Goal: Transaction & Acquisition: Purchase product/service

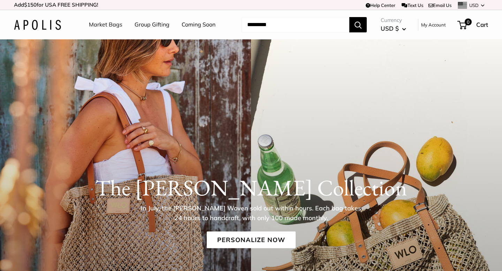
scroll to position [24, 0]
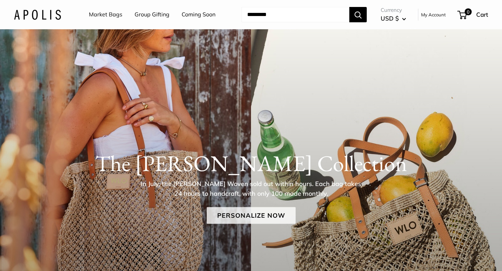
click at [254, 213] on link "Personalize Now" at bounding box center [251, 215] width 89 height 17
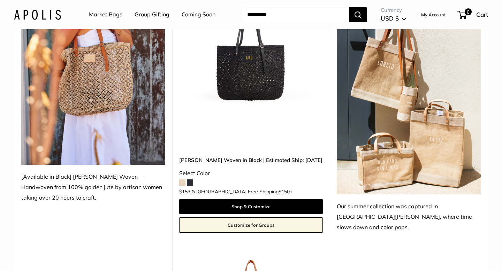
scroll to position [163, 0]
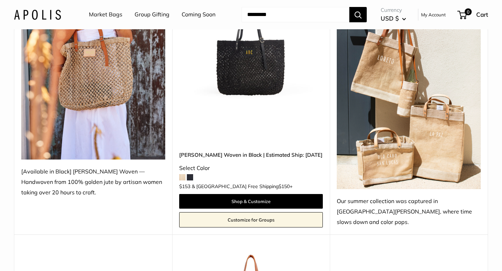
click at [181, 174] on span at bounding box center [182, 177] width 6 height 6
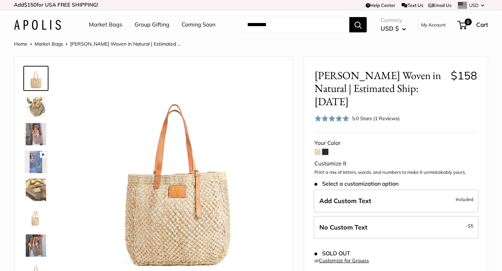
click at [35, 106] on img at bounding box center [36, 106] width 22 height 22
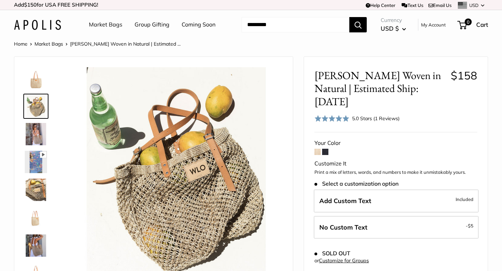
click at [35, 131] on img at bounding box center [36, 134] width 22 height 22
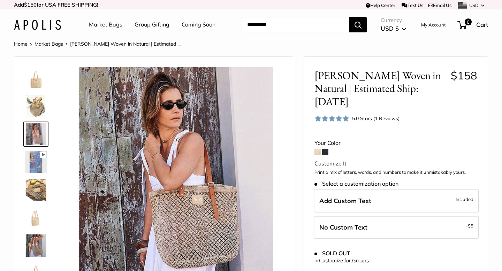
click at [38, 168] on img at bounding box center [36, 162] width 22 height 22
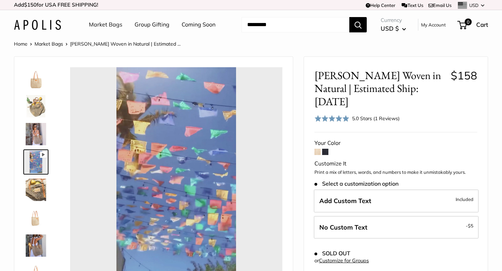
click at [37, 191] on img at bounding box center [36, 190] width 22 height 22
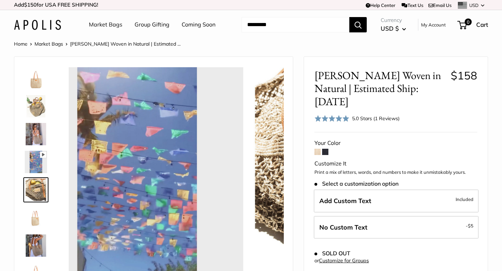
scroll to position [22, 0]
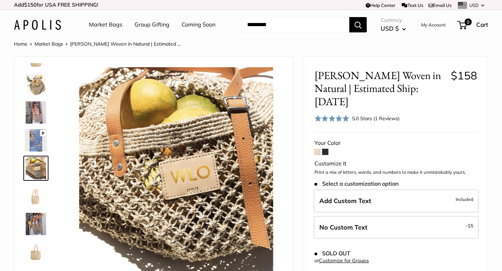
type input "*****"
click at [36, 217] on img at bounding box center [36, 224] width 22 height 22
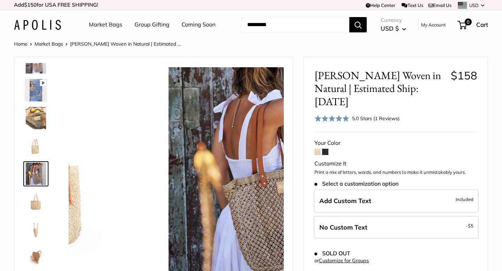
scroll to position [77, 0]
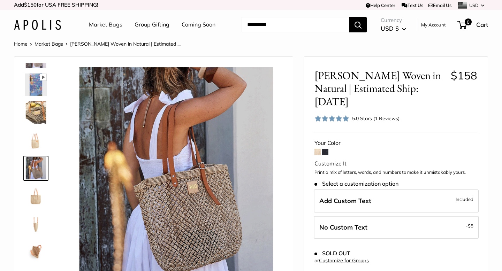
click at [36, 230] on img at bounding box center [36, 224] width 22 height 22
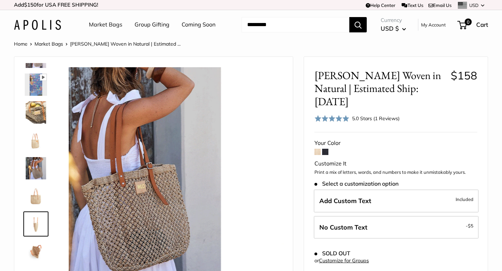
scroll to position [100, 0]
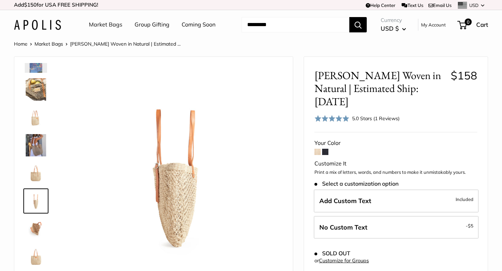
click at [35, 257] on img at bounding box center [36, 257] width 22 height 22
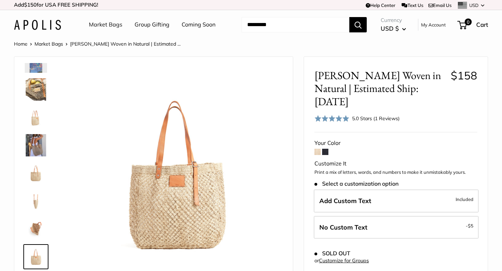
click at [326, 149] on span at bounding box center [325, 152] width 6 height 6
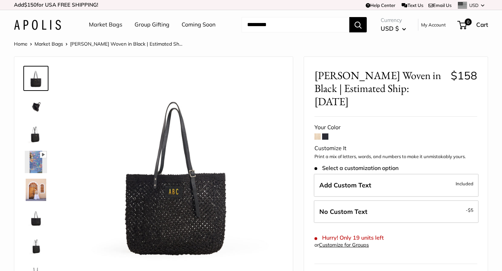
click at [36, 116] on img at bounding box center [36, 106] width 22 height 22
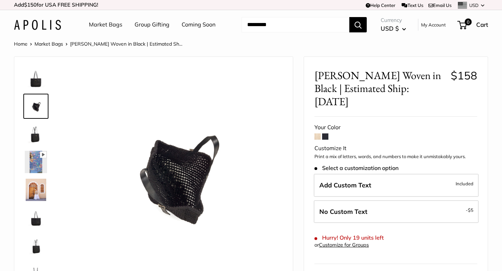
click at [35, 198] on img at bounding box center [36, 190] width 22 height 22
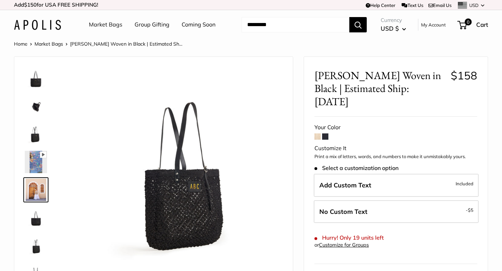
scroll to position [22, 0]
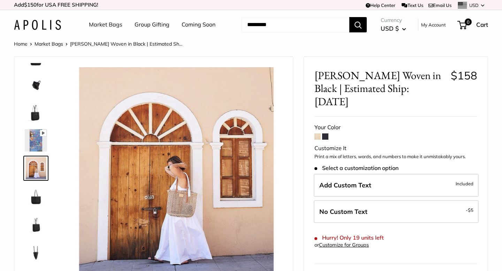
click at [36, 204] on img at bounding box center [36, 196] width 22 height 22
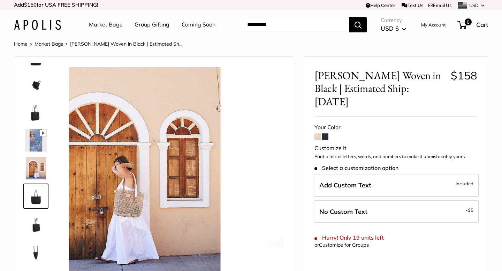
scroll to position [45, 0]
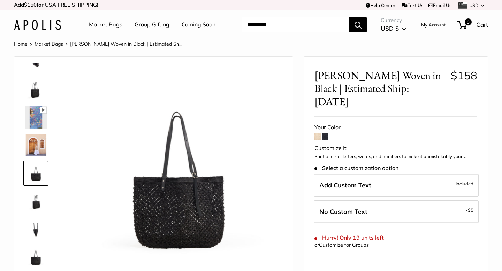
click at [34, 215] on div at bounding box center [38, 167] width 33 height 209
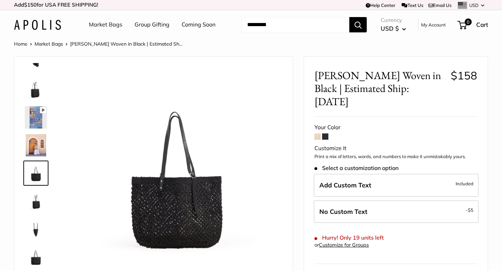
click at [33, 223] on img at bounding box center [36, 229] width 22 height 22
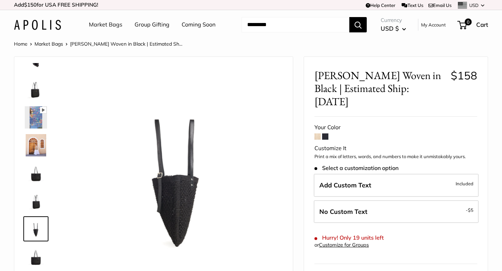
click at [32, 255] on img at bounding box center [36, 257] width 22 height 22
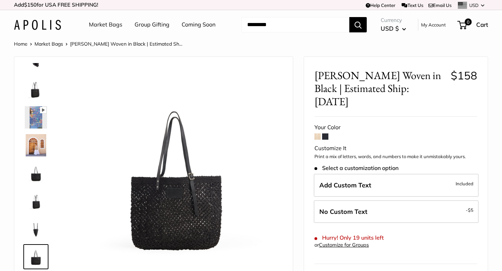
click at [316, 133] on span at bounding box center [317, 136] width 6 height 6
